Goal: Task Accomplishment & Management: Manage account settings

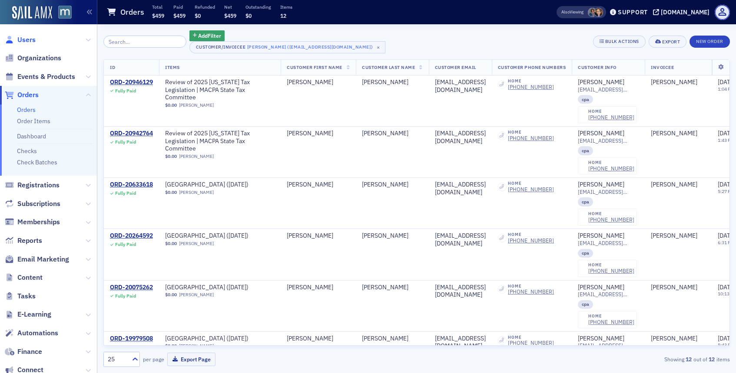
click at [33, 40] on span "Users" at bounding box center [26, 40] width 18 height 10
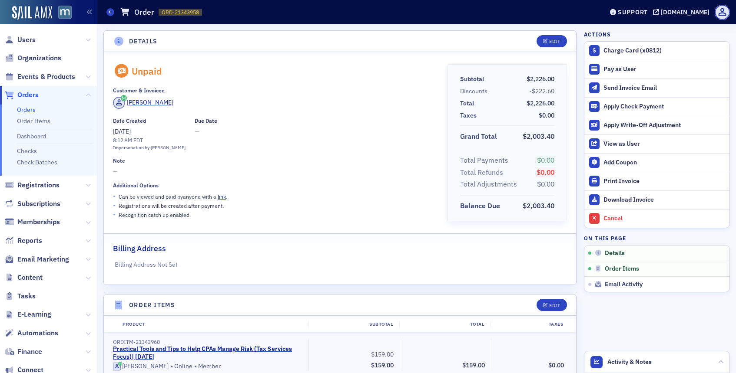
scroll to position [2, 0]
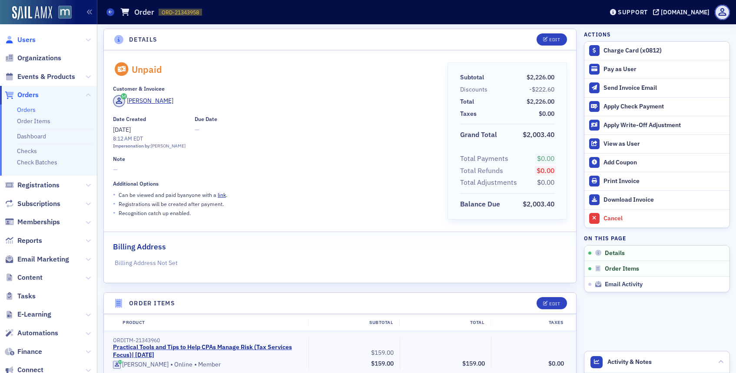
click at [28, 38] on span "Users" at bounding box center [26, 40] width 18 height 10
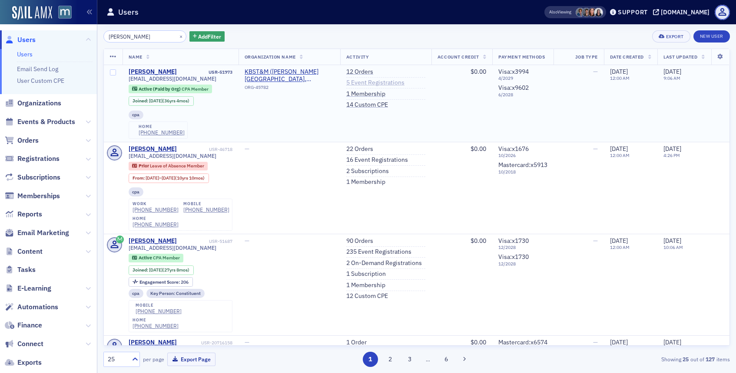
type input "sharon morrow"
click at [355, 81] on link "5 Event Registrations" at bounding box center [375, 83] width 58 height 8
click at [162, 80] on span "smorrow@kbstm.com" at bounding box center [173, 79] width 88 height 7
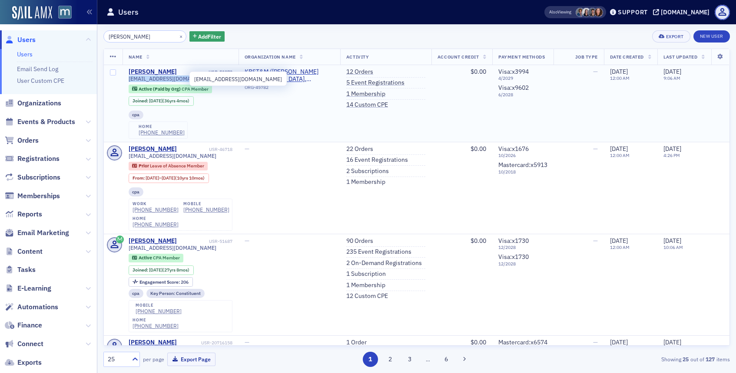
copy div "smorrow@kbstm.com"
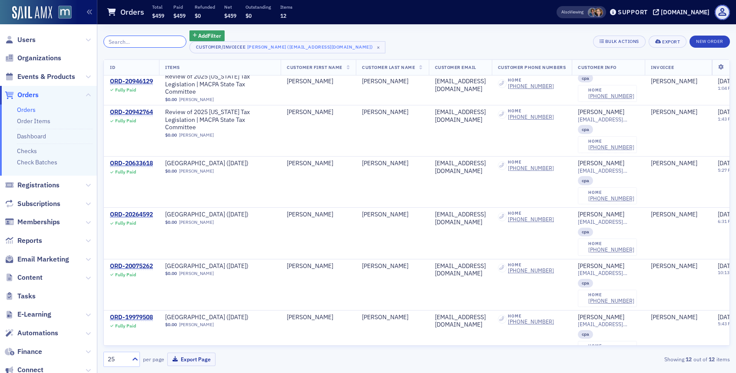
scroll to position [20, 0]
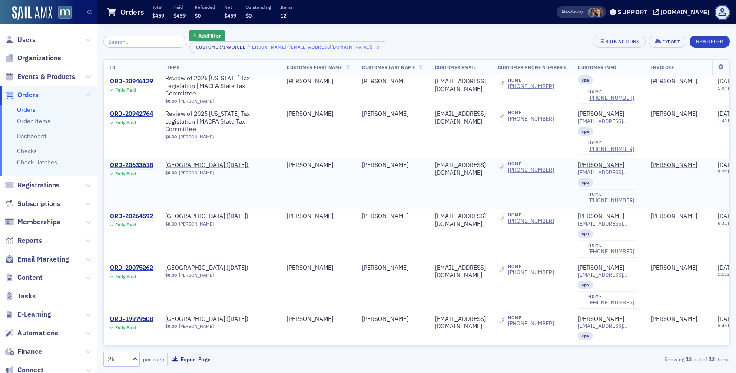
click at [140, 165] on div "ORD-20633618" at bounding box center [131, 166] width 43 height 8
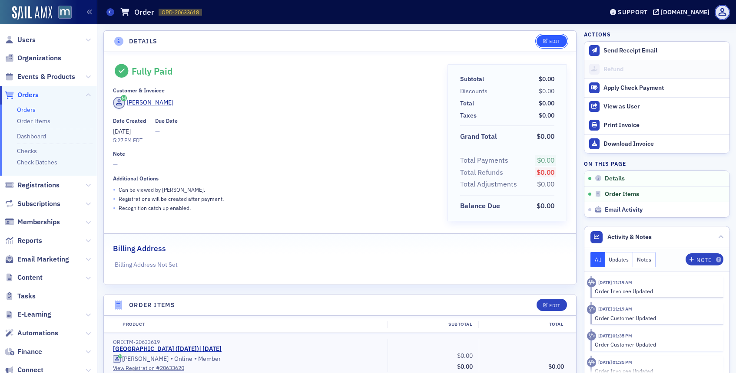
click at [545, 39] on icon "button" at bounding box center [545, 41] width 5 height 5
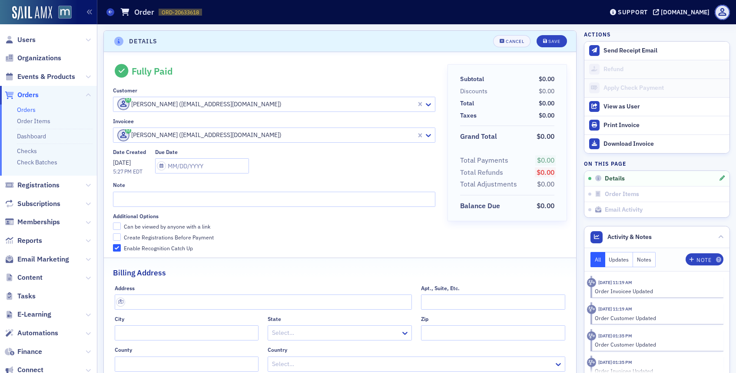
scroll to position [2, 0]
click at [551, 39] on div "Save" at bounding box center [554, 39] width 12 height 5
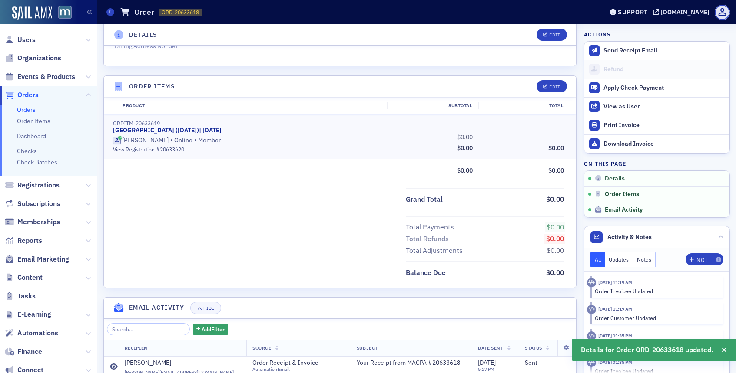
scroll to position [216, 0]
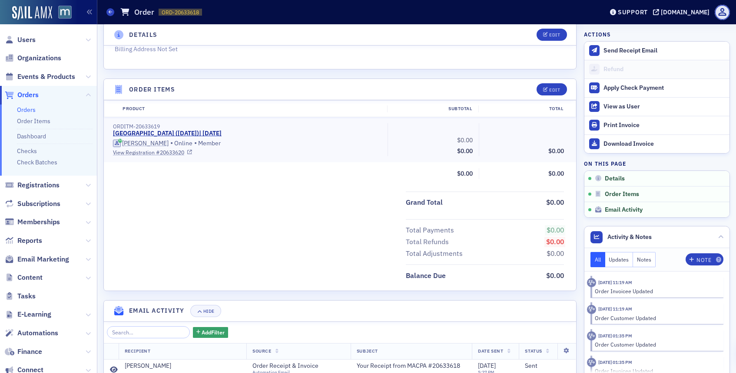
click at [168, 150] on link "View Registration # 20633620" at bounding box center [247, 153] width 268 height 8
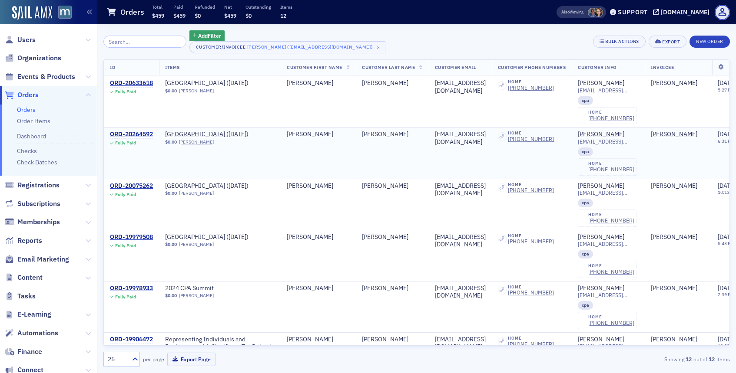
scroll to position [102, 0]
click at [141, 185] on div "ORD-20075262" at bounding box center [131, 186] width 43 height 8
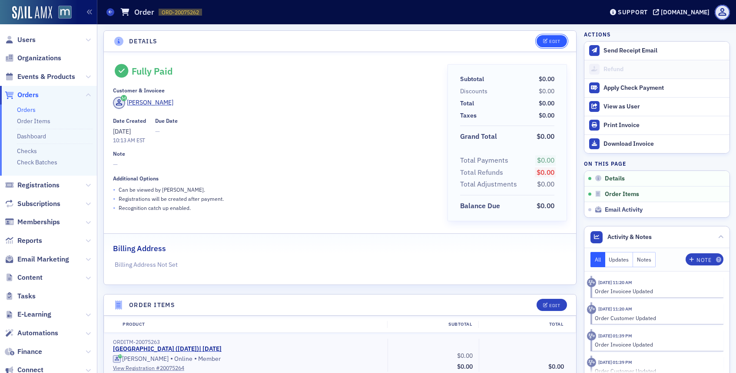
click at [548, 43] on span "Edit" at bounding box center [551, 41] width 17 height 5
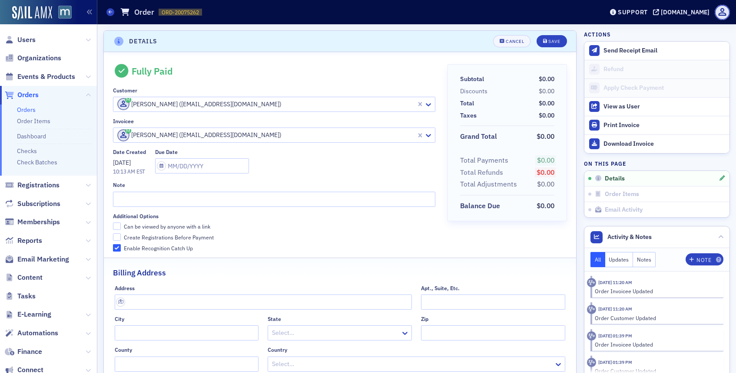
scroll to position [2, 0]
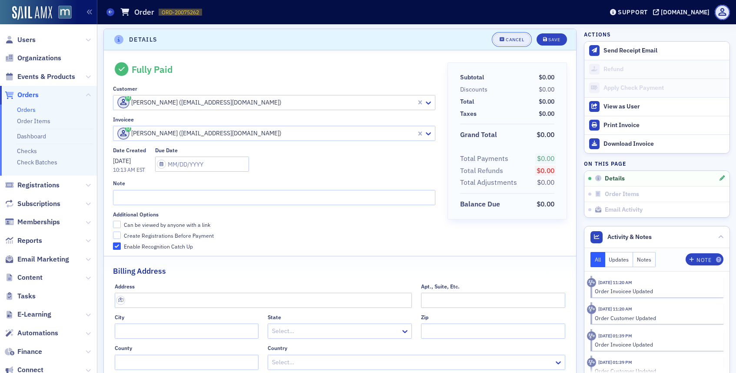
click at [521, 43] on button "Cancel" at bounding box center [511, 39] width 37 height 12
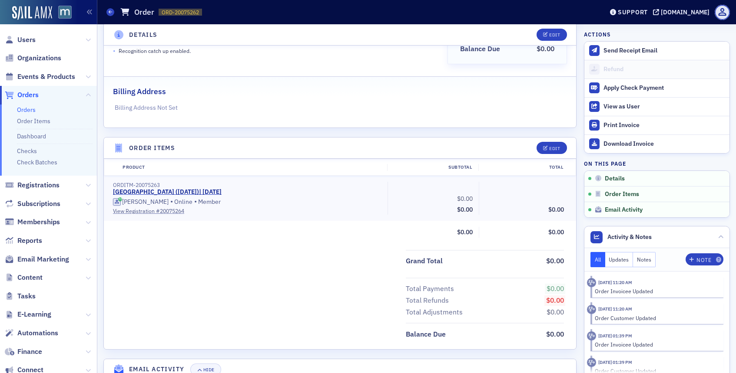
scroll to position [183, 0]
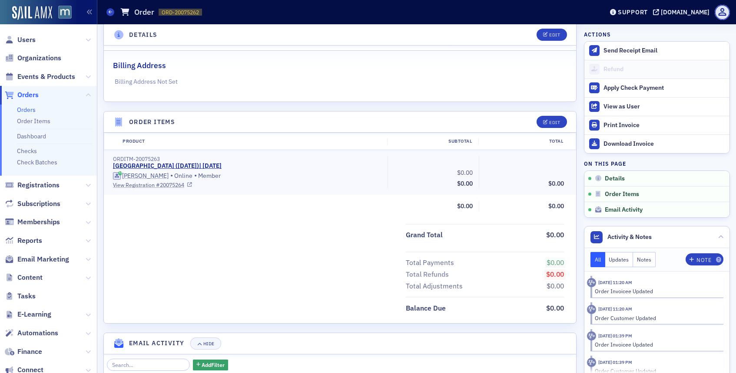
click at [153, 186] on link "View Registration # 20075264" at bounding box center [247, 185] width 268 height 8
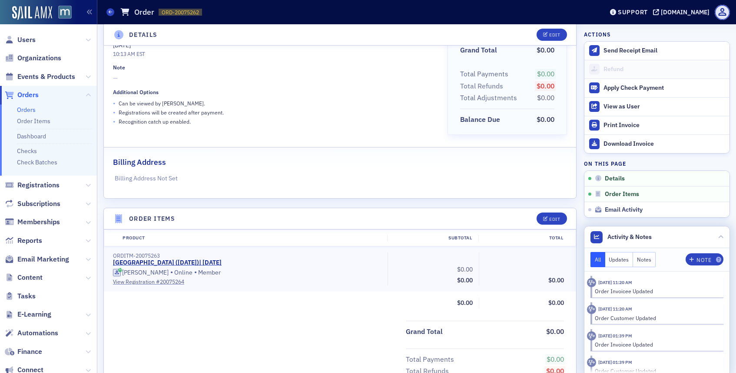
scroll to position [0, 0]
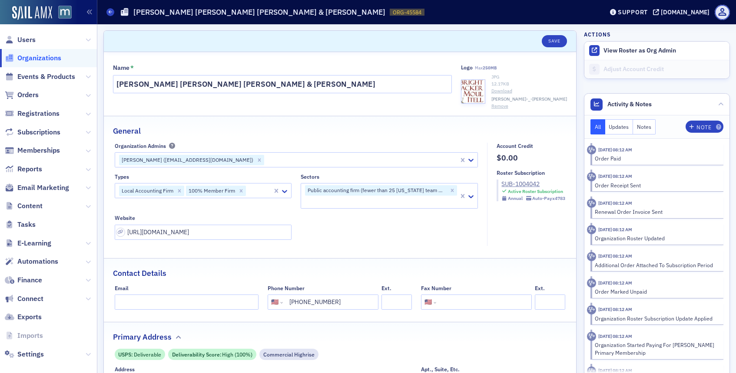
select select "US"
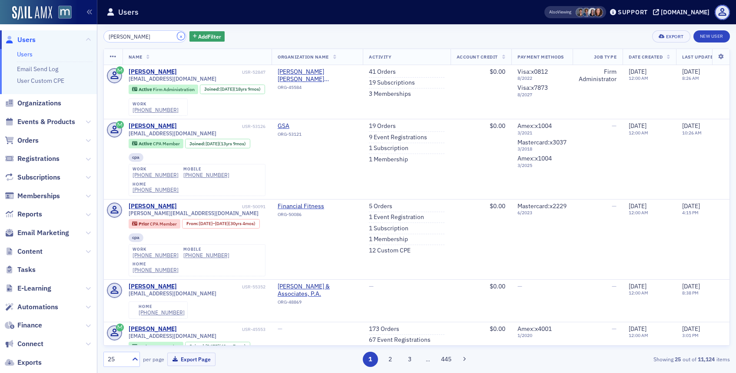
click at [177, 37] on button "×" at bounding box center [181, 36] width 8 height 8
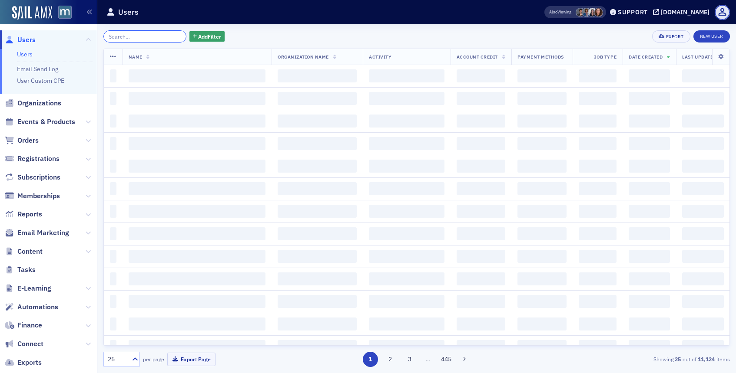
click at [168, 37] on input "search" at bounding box center [144, 36] width 83 height 12
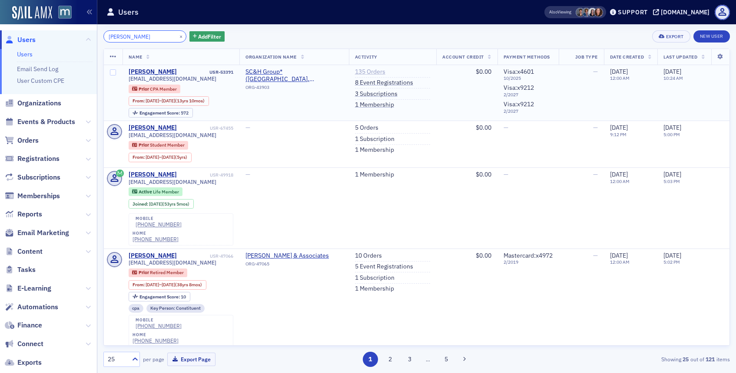
type input "[PERSON_NAME]"
click at [370, 73] on link "135 Orders" at bounding box center [370, 72] width 30 height 8
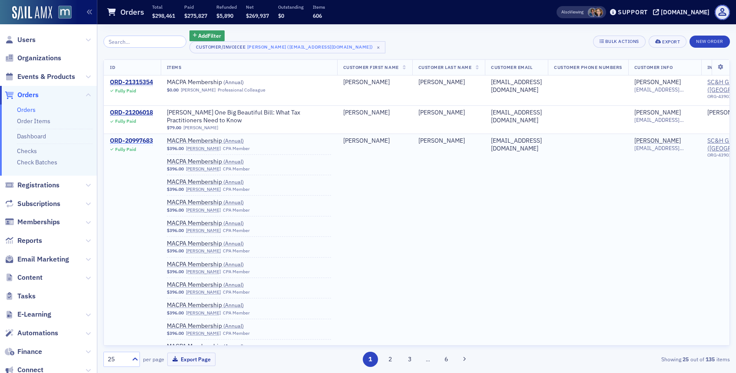
click at [145, 138] on div "ORD-20997683" at bounding box center [131, 141] width 43 height 8
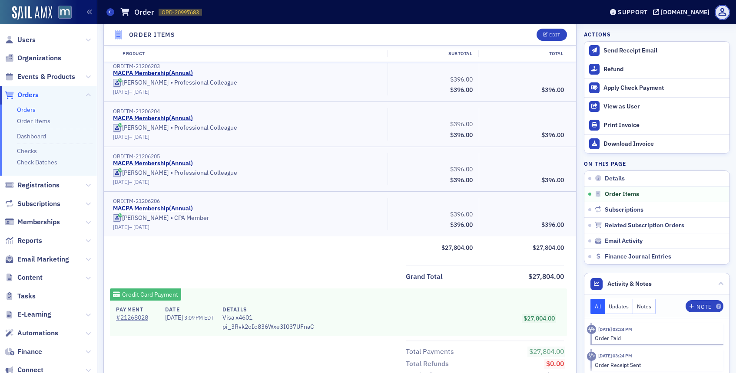
scroll to position [3463, 0]
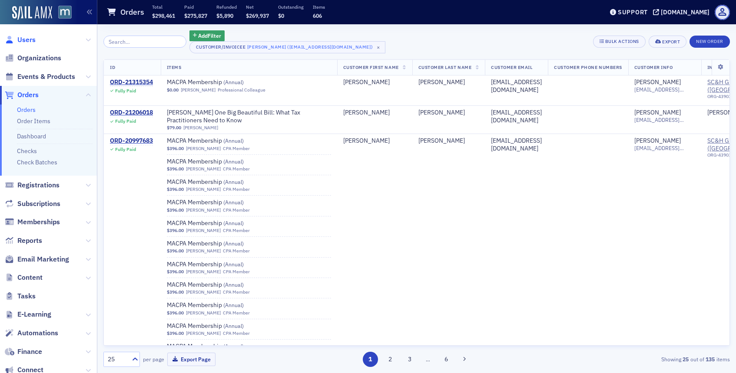
click at [30, 38] on span "Users" at bounding box center [26, 40] width 18 height 10
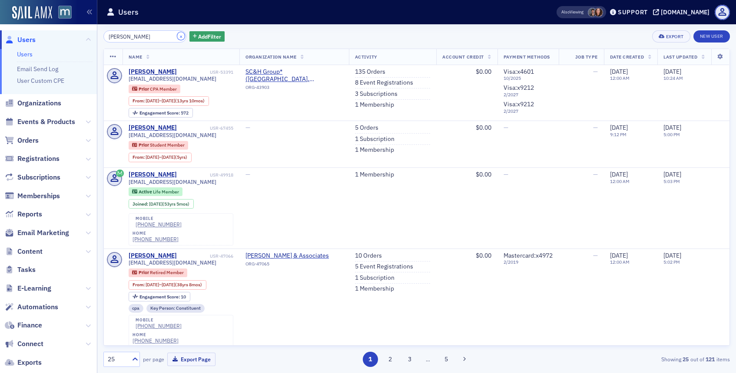
click at [177, 34] on button "×" at bounding box center [181, 36] width 8 height 8
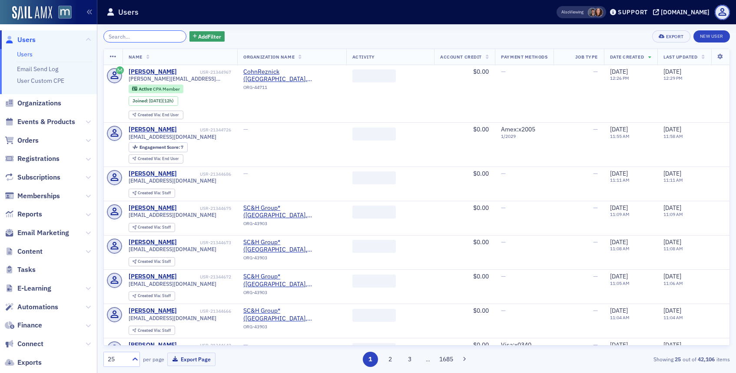
click at [165, 34] on input "search" at bounding box center [144, 36] width 83 height 12
paste input "Carrie Manuel"
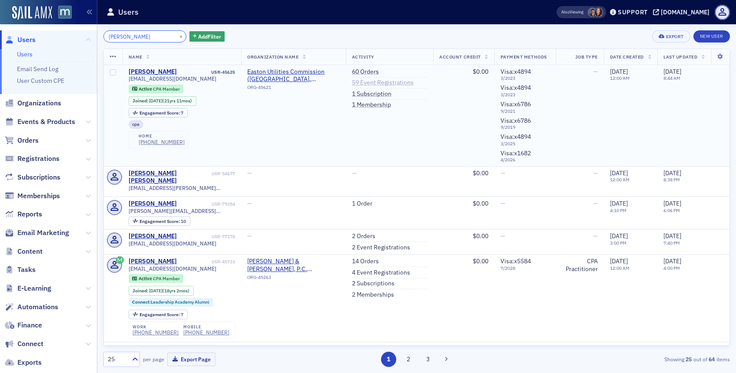
type input "Carrie Manuel"
click at [375, 81] on link "59 Event Registrations" at bounding box center [383, 83] width 62 height 8
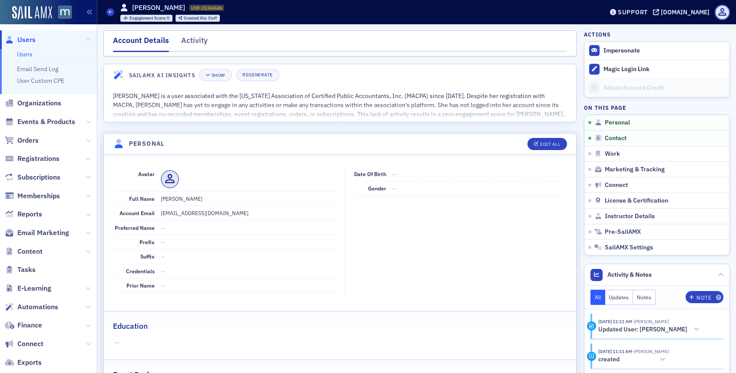
scroll to position [105, 0]
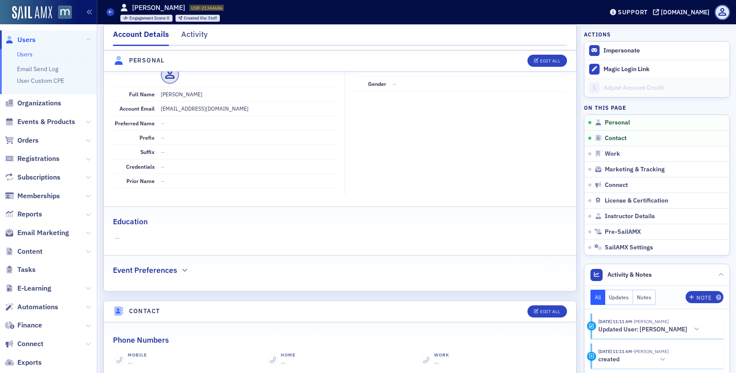
click at [29, 40] on span "Users" at bounding box center [26, 40] width 18 height 10
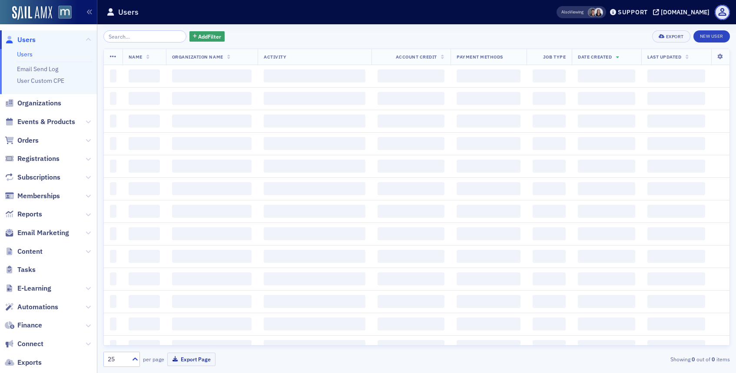
click at [168, 35] on input "search" at bounding box center [144, 36] width 83 height 12
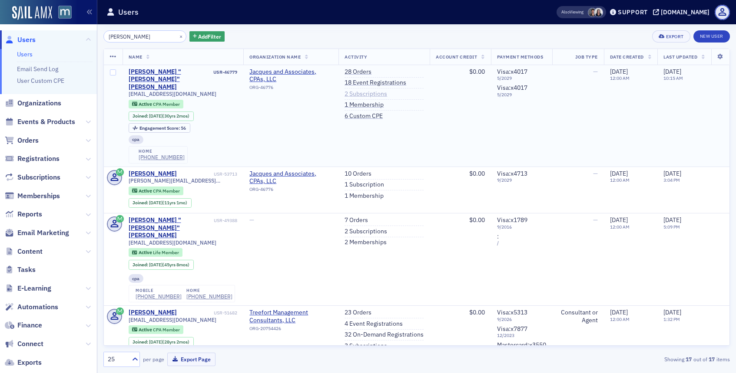
type input "jacques"
click at [355, 93] on link "2 Subscriptions" at bounding box center [365, 94] width 43 height 8
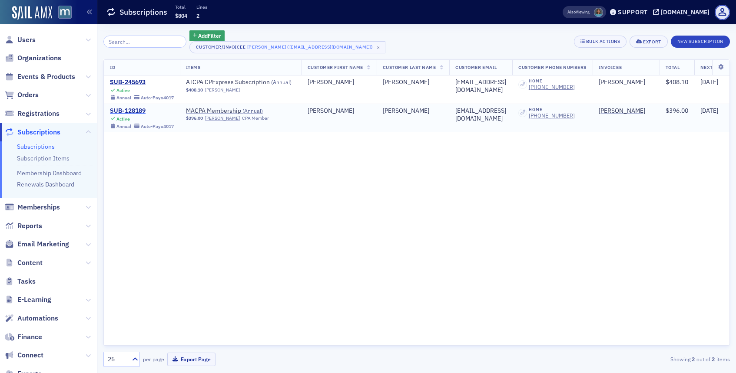
click at [134, 110] on div "SUB-128189" at bounding box center [142, 111] width 64 height 8
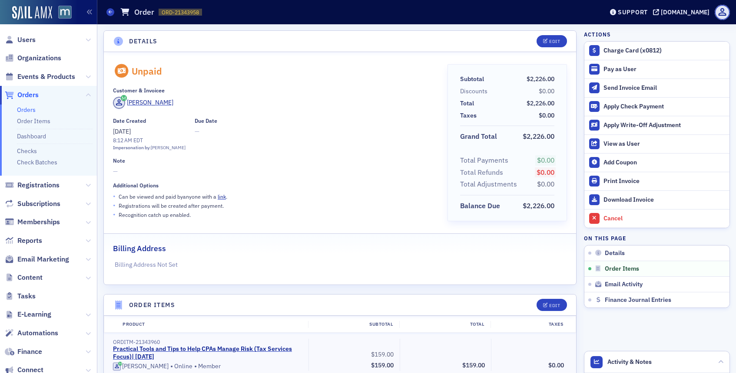
scroll to position [266, 0]
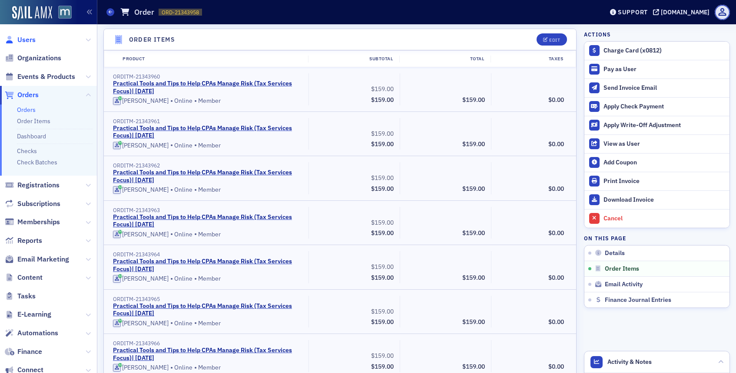
click at [30, 40] on span "Users" at bounding box center [26, 40] width 18 height 10
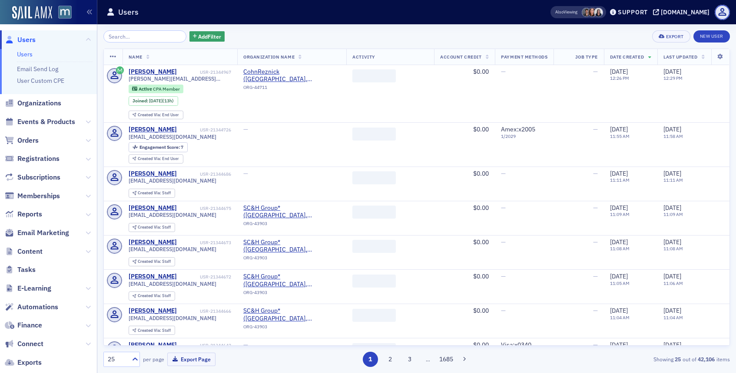
click at [141, 37] on input "search" at bounding box center [144, 36] width 83 height 12
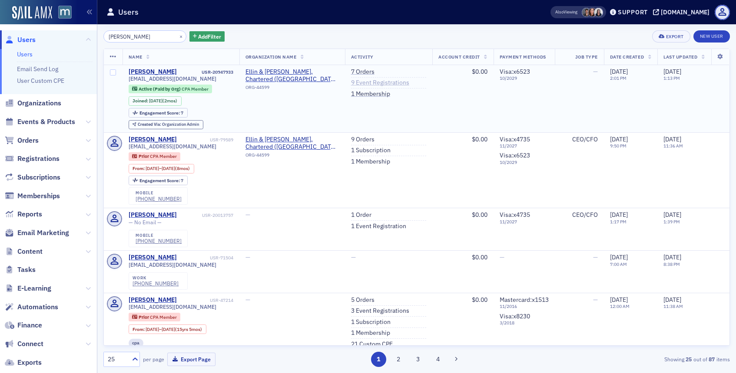
type input "[PERSON_NAME]"
click at [358, 83] on link "9 Event Registrations" at bounding box center [380, 83] width 58 height 8
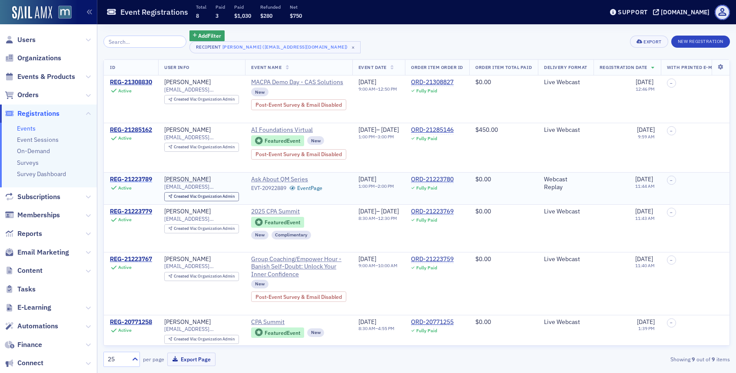
click at [134, 176] on div "REG-21223789" at bounding box center [131, 180] width 42 height 8
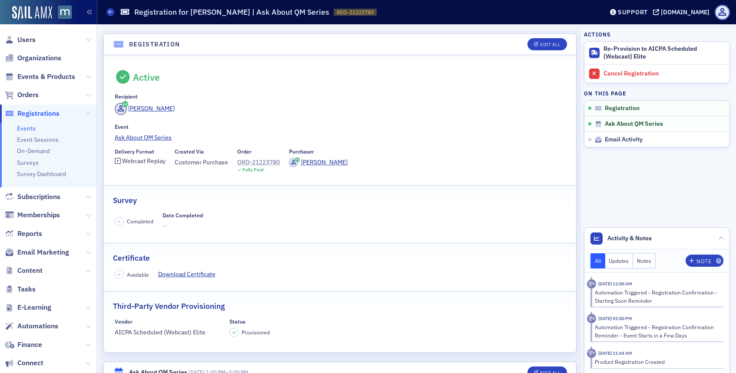
click at [268, 161] on div "ORD-21223780" at bounding box center [258, 162] width 43 height 9
click at [611, 74] on div "Cancel Registration" at bounding box center [664, 74] width 122 height 8
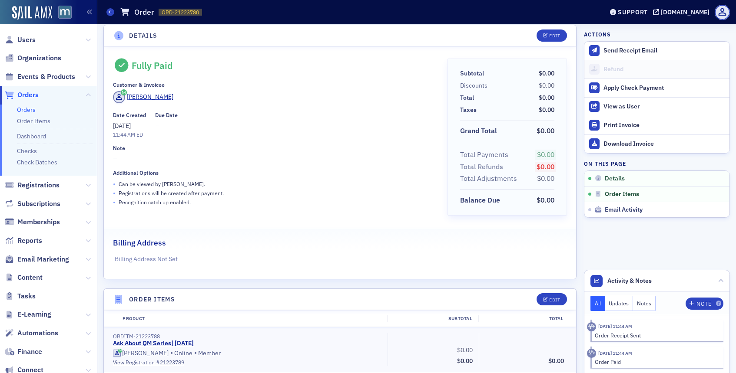
scroll to position [6, 0]
